Goal: Transaction & Acquisition: Purchase product/service

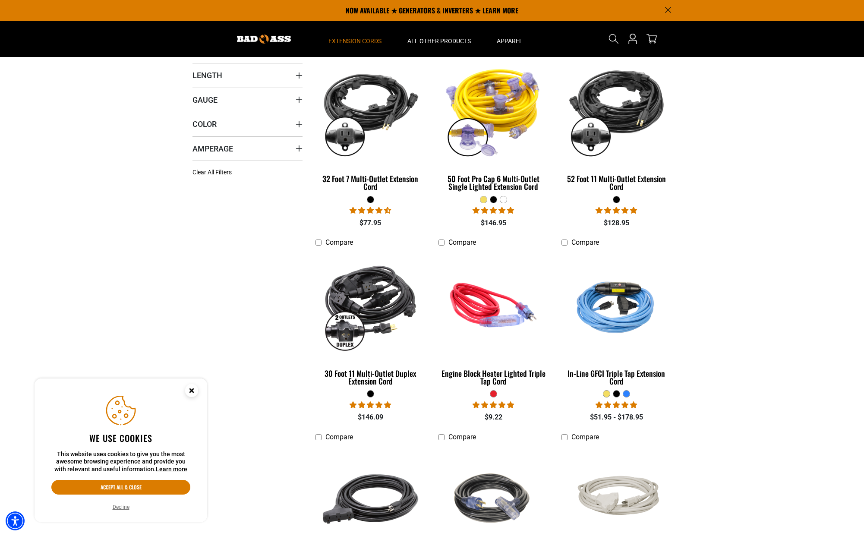
scroll to position [104, 0]
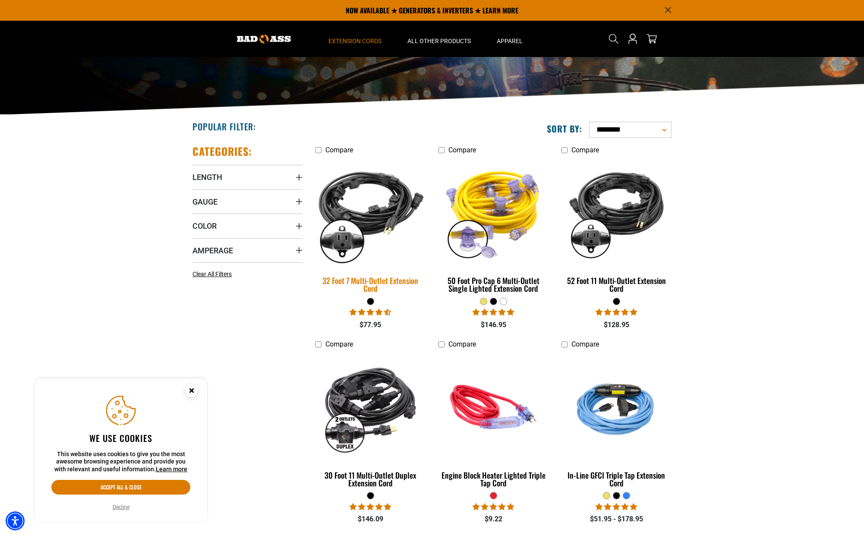
click at [377, 219] on img at bounding box center [370, 212] width 121 height 110
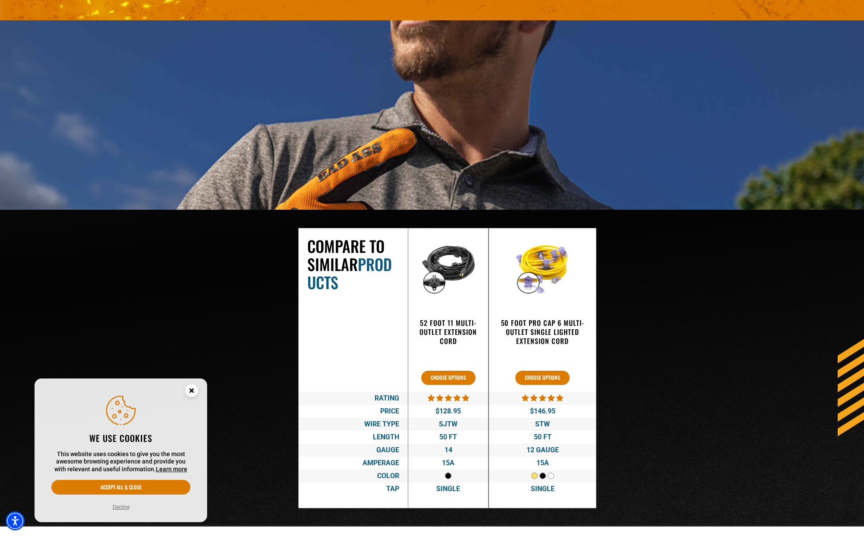
scroll to position [1174, 0]
